Goal: Information Seeking & Learning: Learn about a topic

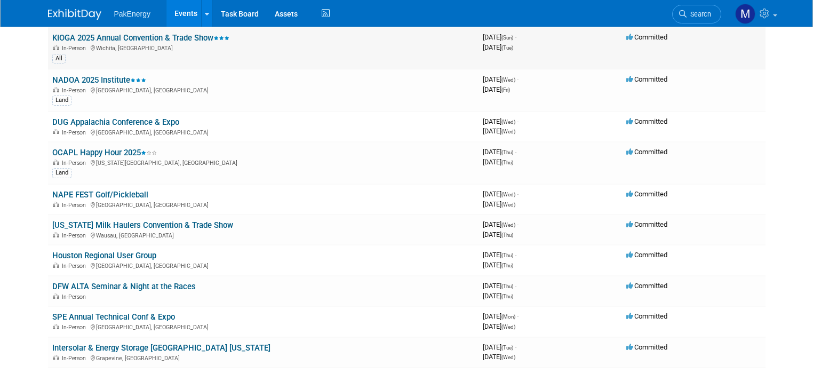
drag, startPoint x: 0, startPoint y: 0, endPoint x: 93, endPoint y: 36, distance: 100.1
click at [93, 36] on link "KIOGA 2025 Annual Convention & Trade Show" at bounding box center [140, 38] width 177 height 10
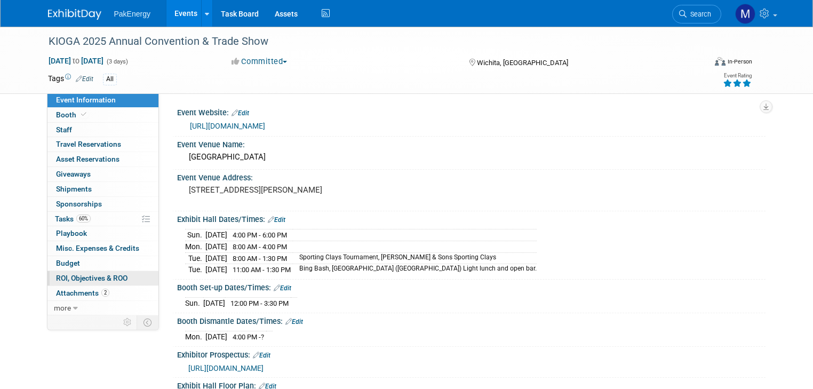
click at [56, 274] on span "ROI, Objectives & ROO 0" at bounding box center [91, 278] width 71 height 9
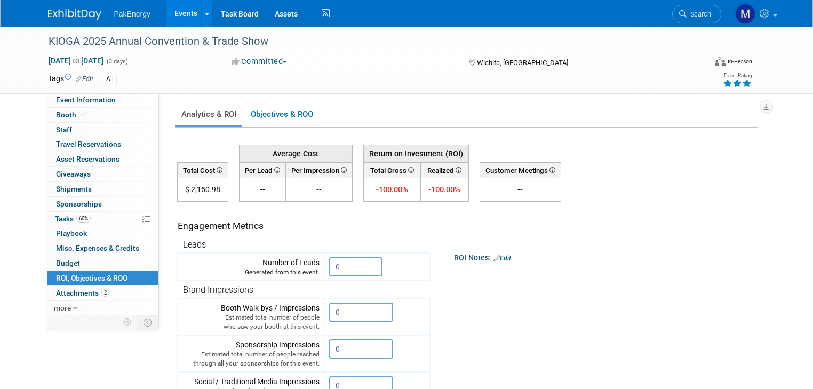
click at [179, 10] on link "Events" at bounding box center [185, 13] width 39 height 27
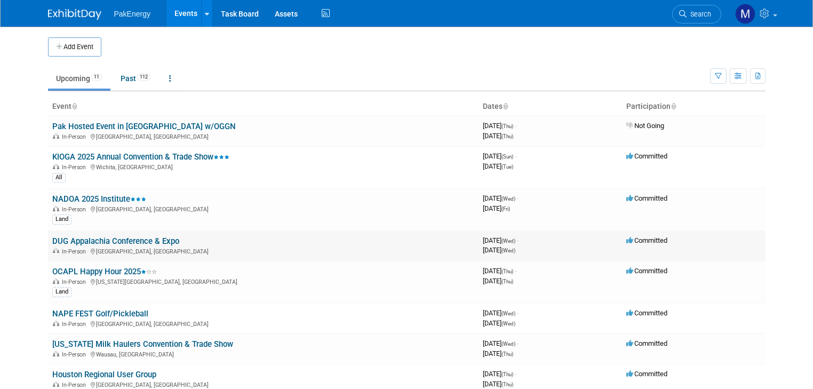
click at [93, 237] on link "DUG Appalachia Conference & Expo" at bounding box center [115, 241] width 127 height 10
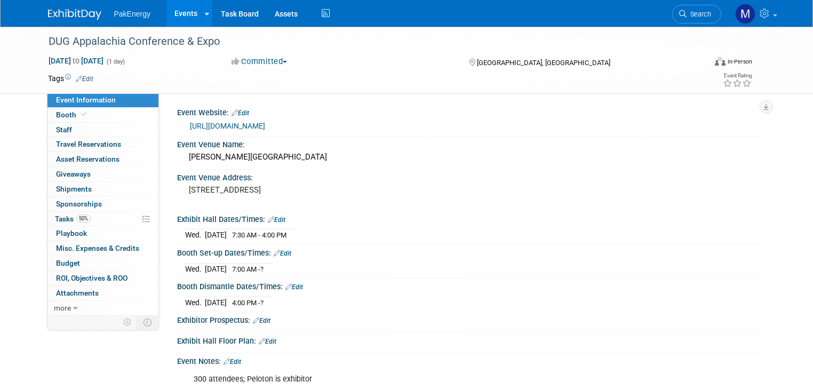
click at [265, 124] on link "https://www.hartenergyevents.com/event/DUGA25/summary" at bounding box center [227, 126] width 75 height 9
